Goal: Use online tool/utility: Use online tool/utility

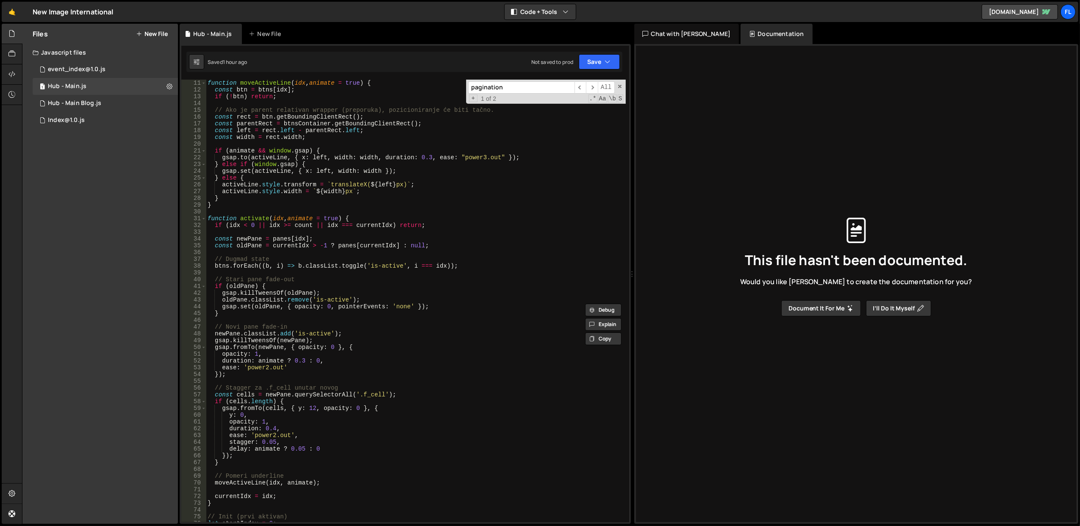
scroll to position [68, 0]
click at [619, 87] on span at bounding box center [620, 87] width 6 height 6
type textarea "pagination: {"
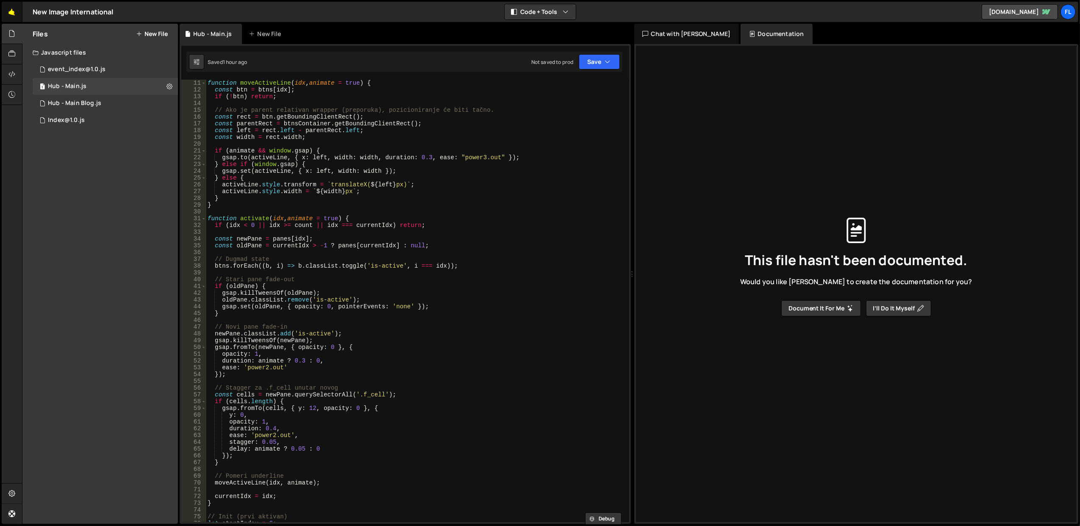
click at [10, 11] on link "🤙" at bounding box center [12, 12] width 21 height 20
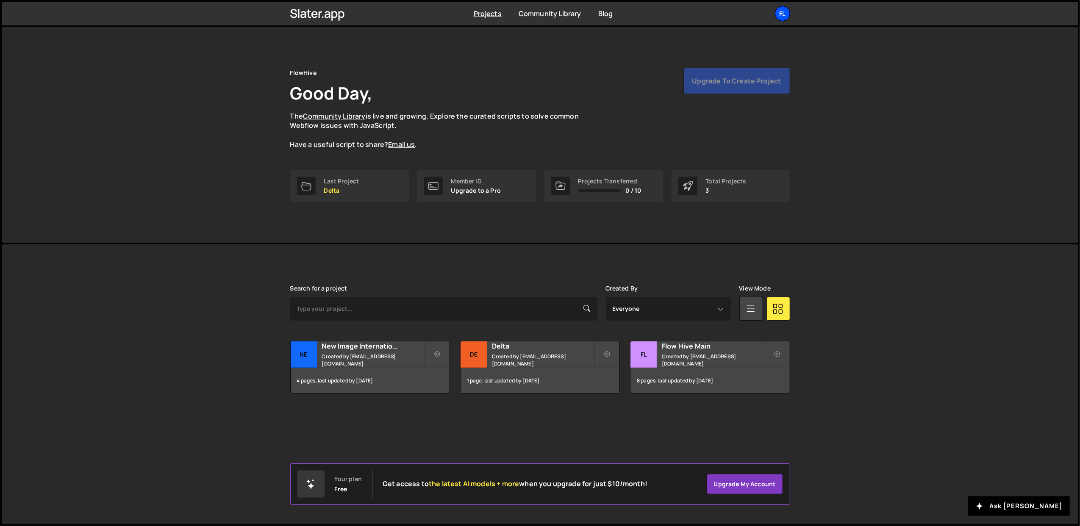
click at [779, 12] on div "Fl" at bounding box center [782, 13] width 15 height 15
click at [756, 91] on button "Logout" at bounding box center [737, 94] width 105 height 15
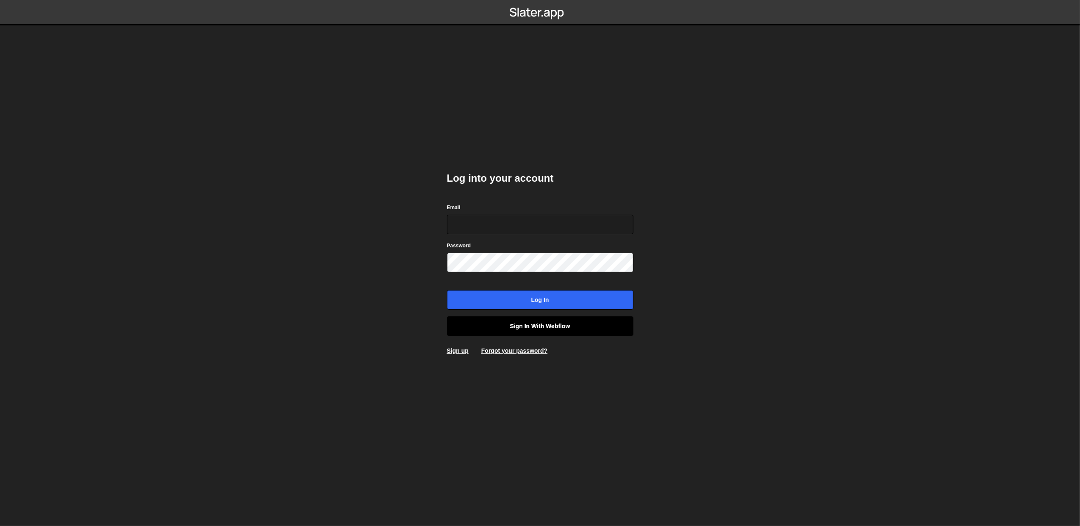
type input "lazar@akka.studio"
click at [510, 322] on link "Sign in with Webflow" at bounding box center [540, 326] width 187 height 19
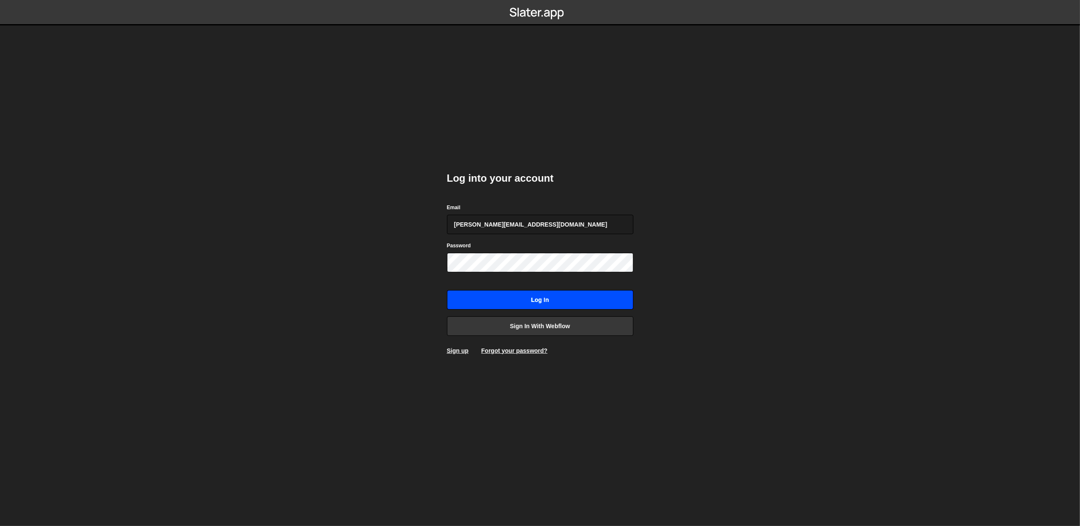
click at [510, 301] on input "Log in" at bounding box center [540, 299] width 187 height 19
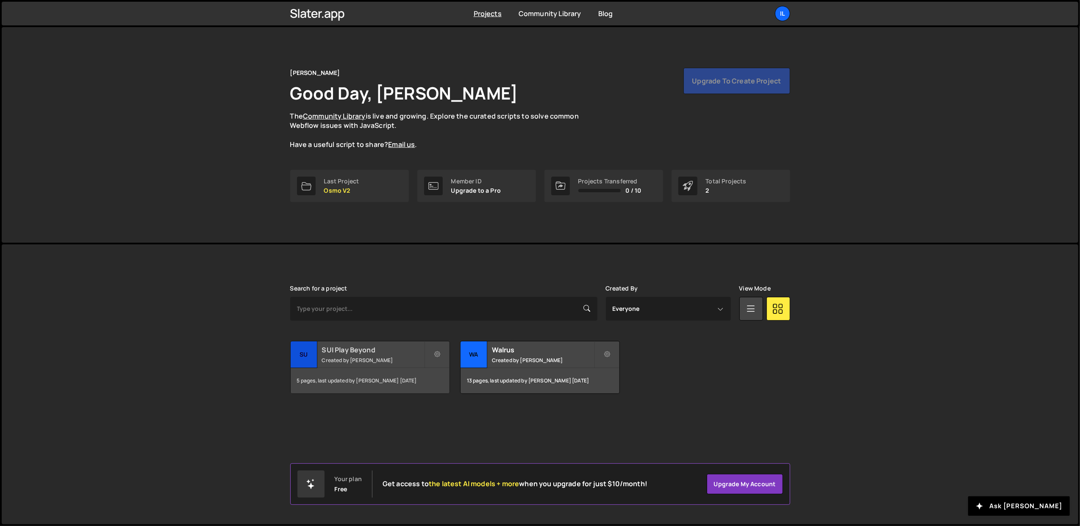
click at [373, 358] on small "Created by Ilja van Eck" at bounding box center [373, 360] width 102 height 7
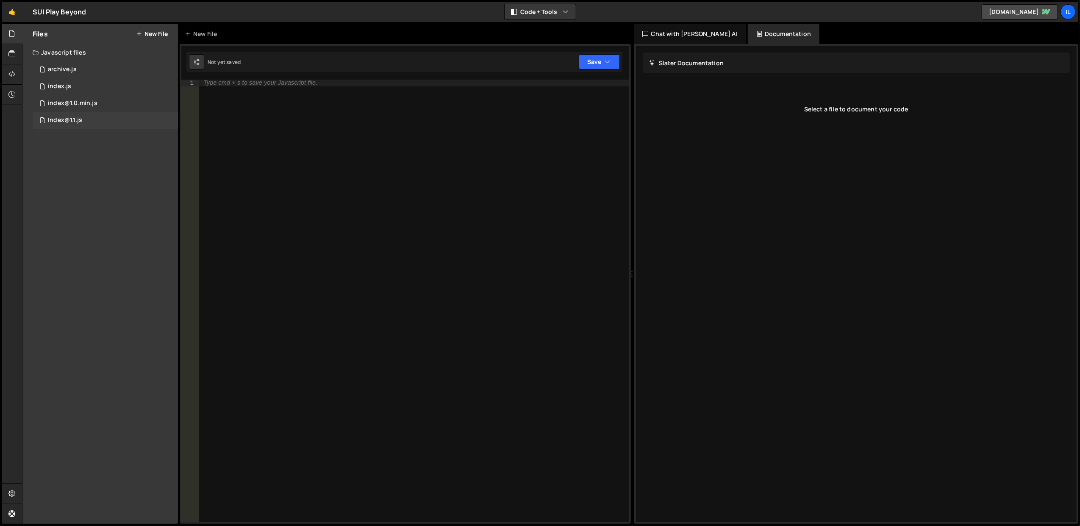
click at [113, 120] on div "1 Index@1.1.js 0" at bounding box center [105, 120] width 145 height 17
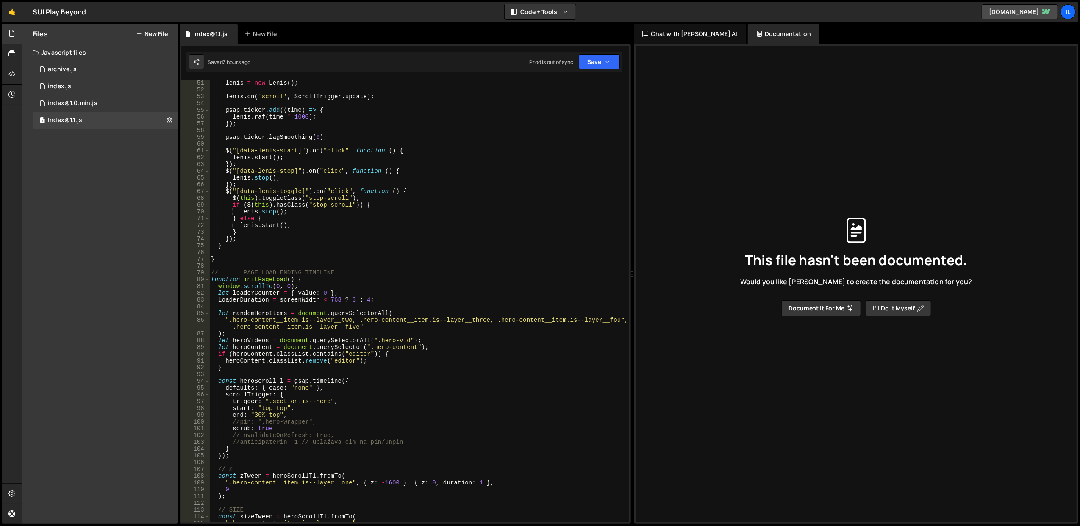
click at [357, 302] on div "lenis = new Lenis ( ) ; lenis . on ( 'scroll' , ScrollTrigger . update ) ; gsap…" at bounding box center [417, 308] width 417 height 457
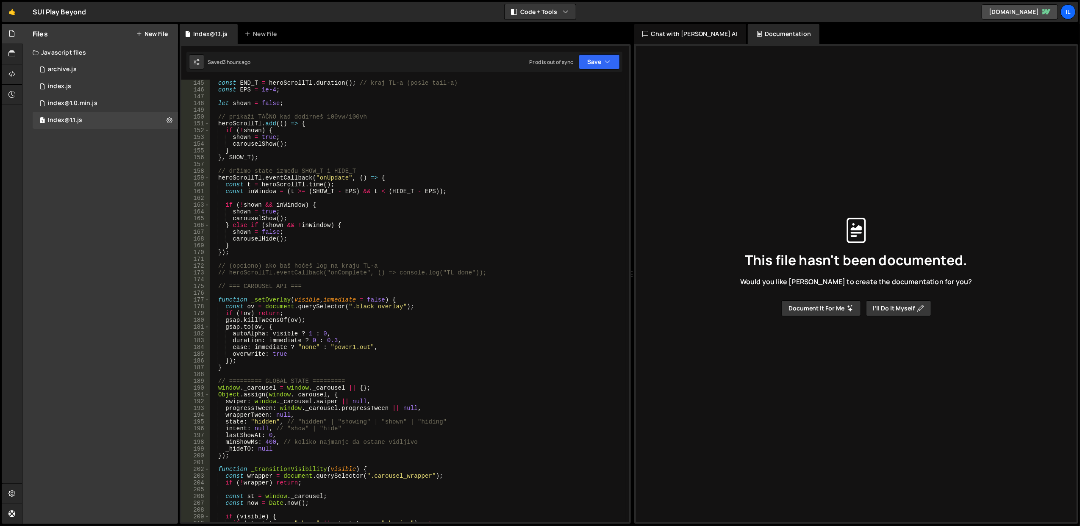
scroll to position [1085, 0]
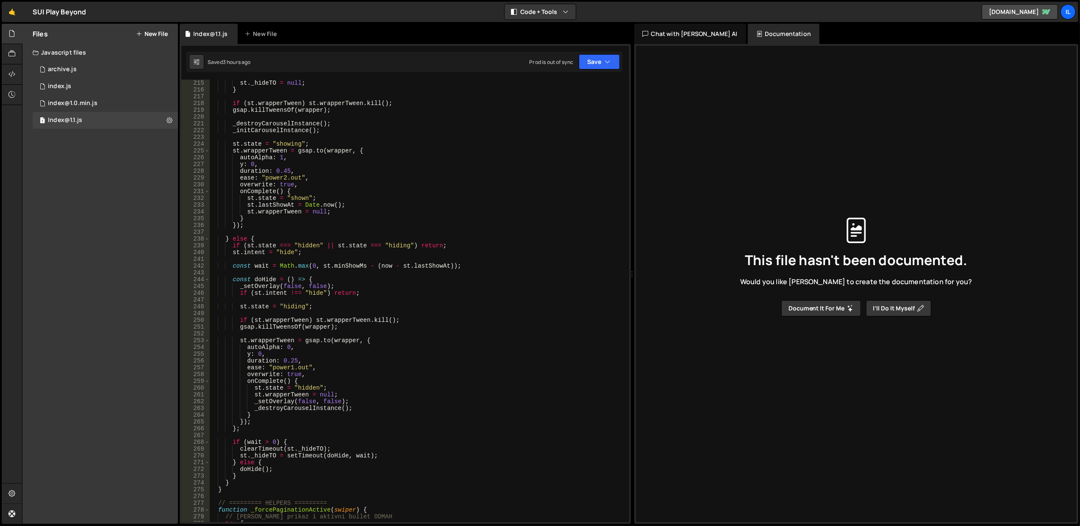
click at [379, 324] on div "st . _hideTO = null ; } if ( st . wrapperTween ) st . wrapperTween . kill ( ) ;…" at bounding box center [417, 308] width 417 height 457
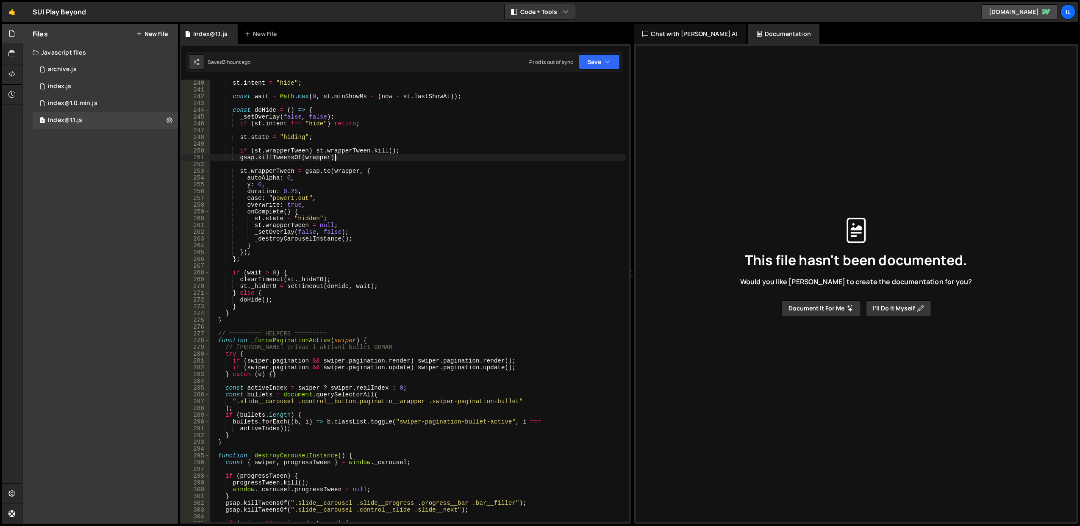
scroll to position [1628, 0]
click at [404, 308] on div "st . intent = "hide" ; const wait = Math . max ( 0 , st . minShowMs - ( now - s…" at bounding box center [417, 308] width 417 height 457
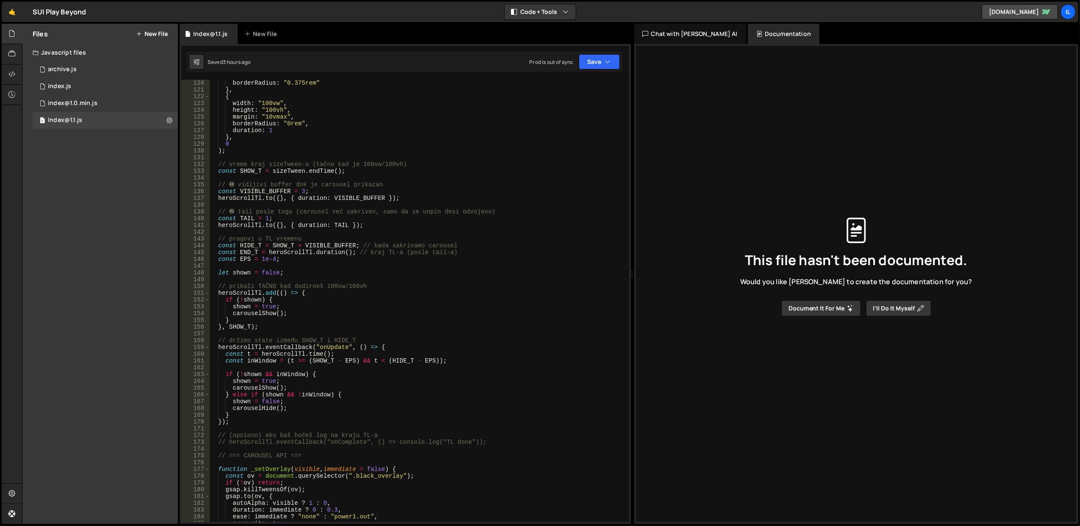
scroll to position [882, 0]
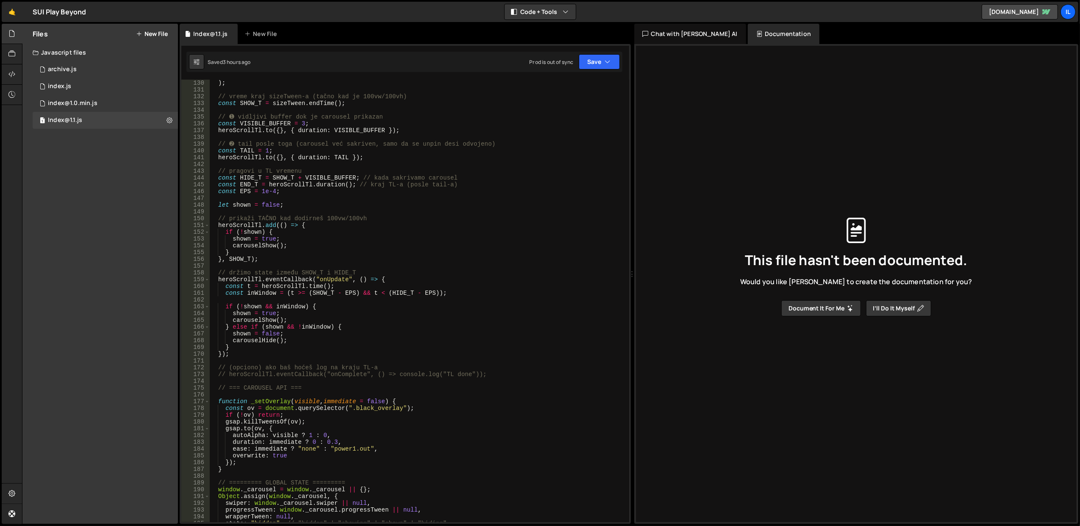
click at [338, 281] on div ") ; // vreme kraj sizeTween-a (tačno kad je 100vw/100vh) const SHOW_T = sizeTwe…" at bounding box center [417, 308] width 417 height 457
click at [321, 256] on div ") ; // vreme kraj sizeTween-a (tačno kad je 100vw/100vh) const SHOW_T = sizeTwe…" at bounding box center [417, 308] width 417 height 457
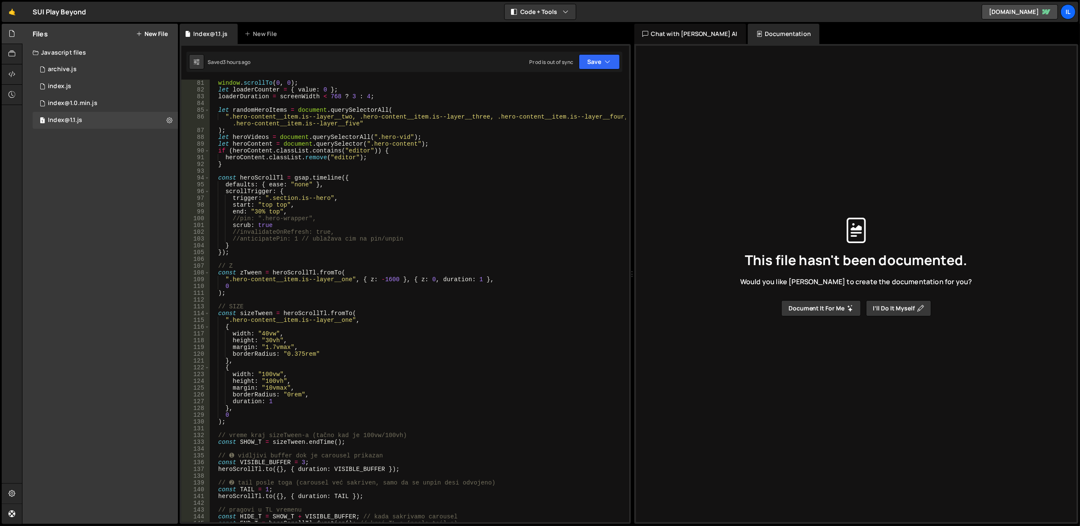
scroll to position [543, 0]
click at [269, 179] on div "window . scrollTo ( 0 , 0 ) ; let loaderCounter = { value : 0 } ; loaderDuratio…" at bounding box center [417, 308] width 417 height 457
type textarea "const heroScrollTl = gsap.timeline({"
click at [269, 179] on div "window . scrollTo ( 0 , 0 ) ; let loaderCounter = { value : 0 } ; loaderDuratio…" at bounding box center [417, 308] width 417 height 457
type input "heroScrollTl"
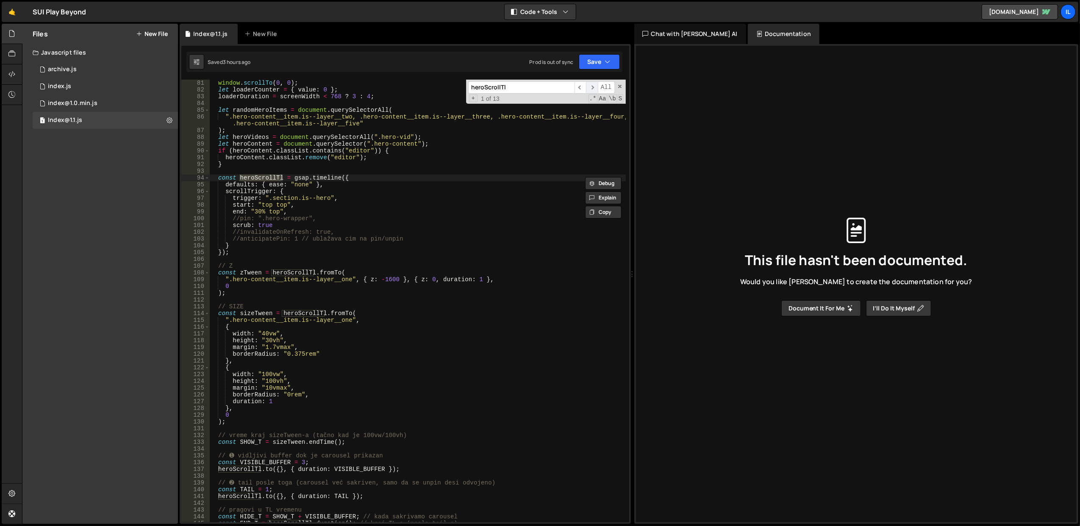
click at [592, 90] on span "​" at bounding box center [592, 87] width 12 height 12
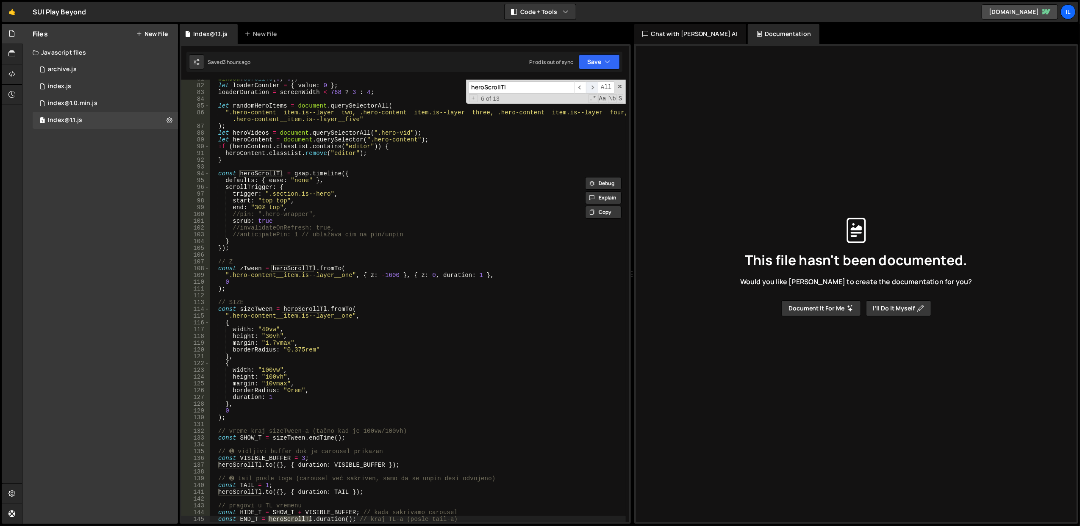
click at [592, 90] on span "​" at bounding box center [592, 87] width 12 height 12
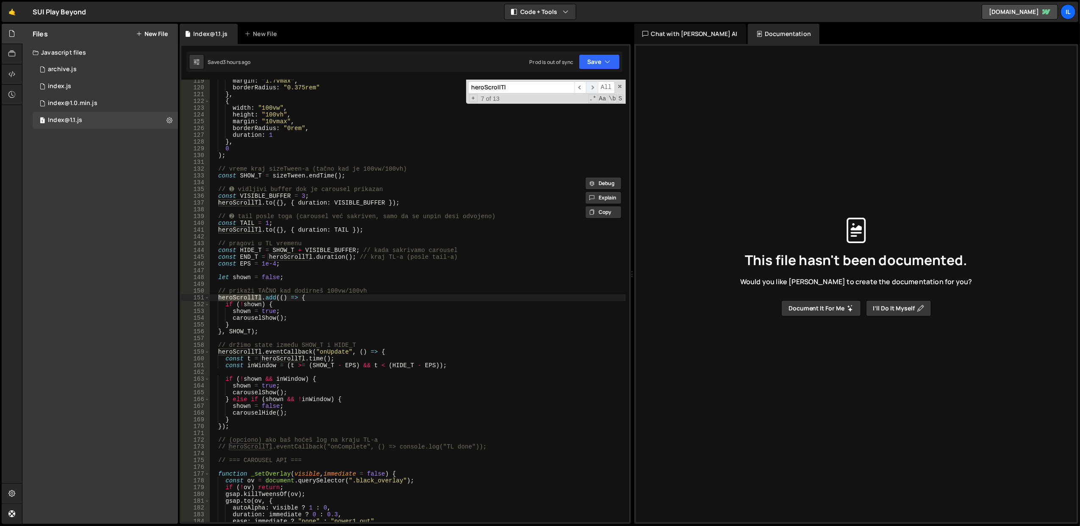
scroll to position [809, 0]
click at [592, 90] on span "​" at bounding box center [592, 87] width 12 height 12
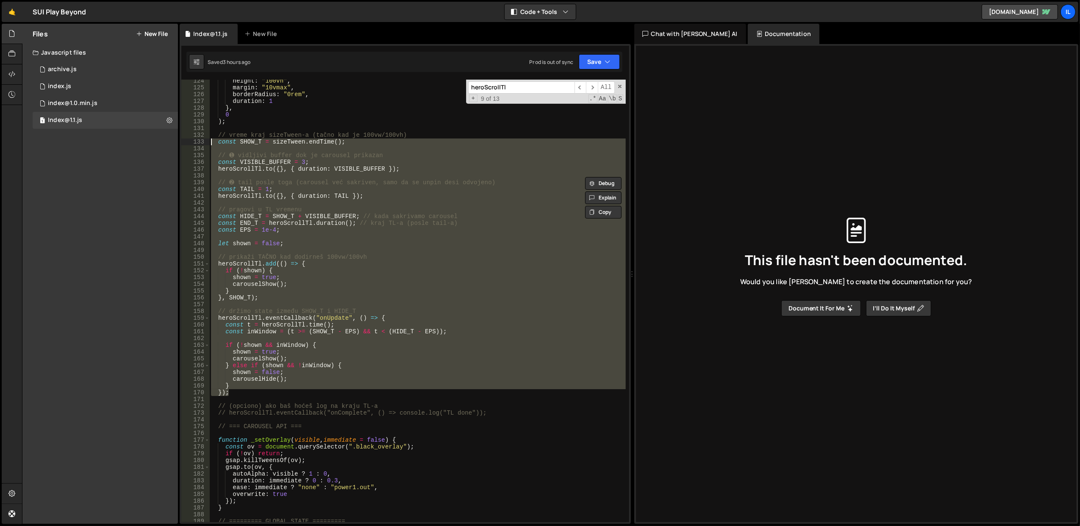
drag, startPoint x: 246, startPoint y: 393, endPoint x: 209, endPoint y: 142, distance: 253.7
click at [209, 142] on div "}); 124 125 126 127 128 129 130 131 132 133 134 135 136 137 138 139 140 141 142…" at bounding box center [405, 301] width 448 height 443
click at [268, 392] on div "height : "100vh" , margin : "10vmax" , borderRadius : "0rem" , duration : 1 } ,…" at bounding box center [417, 301] width 416 height 443
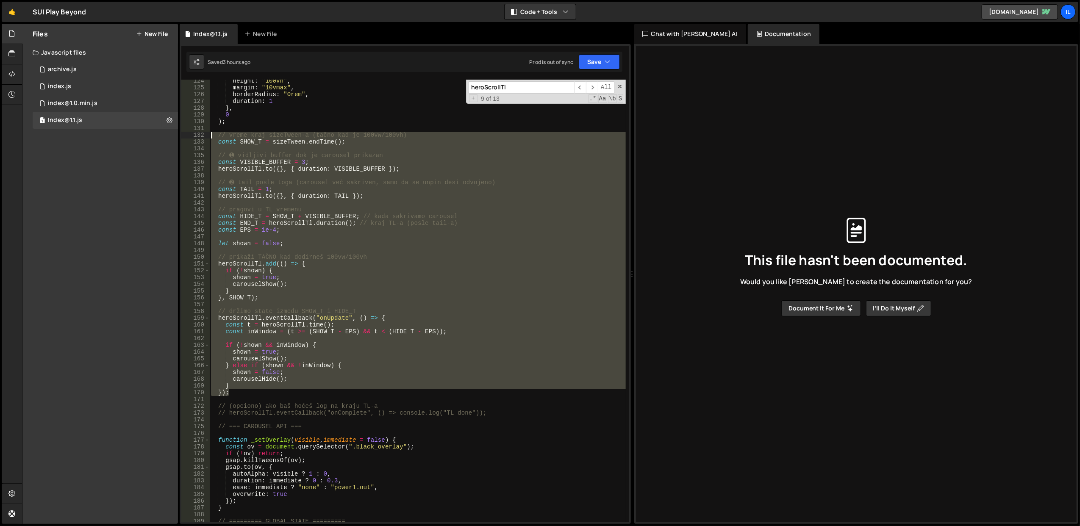
drag, startPoint x: 268, startPoint y: 393, endPoint x: 208, endPoint y: 138, distance: 262.7
click at [208, 138] on div "}); 124 125 126 127 128 129 130 131 132 133 134 135 136 137 138 139 140 141 142…" at bounding box center [405, 301] width 448 height 443
paste textarea "}"
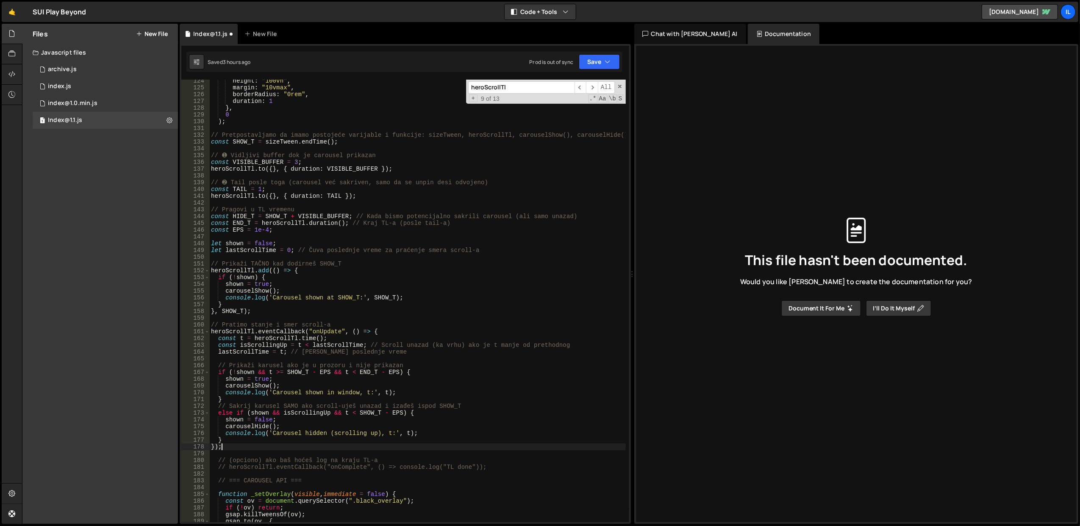
click at [325, 199] on div "height : "100vh" , margin : "10vmax" , borderRadius : "0rem" , duration : 1 } ,…" at bounding box center [417, 306] width 417 height 457
type textarea "[DOMAIN_NAME]({}, { duration: TAIL });"
